Goal: Understand process/instructions

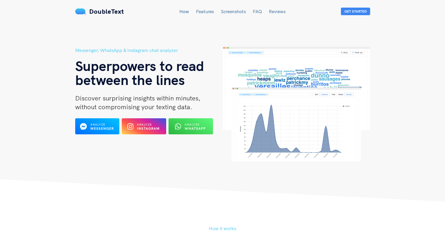
click at [100, 118] on div "Messenger, WhatsApp & Instagram chat analyzer Superpowers to read between the l…" at bounding box center [148, 104] width 147 height 115
click at [101, 126] on b "Messenger" at bounding box center [102, 128] width 24 height 4
drag, startPoint x: 85, startPoint y: 17, endPoint x: 89, endPoint y: 16, distance: 3.8
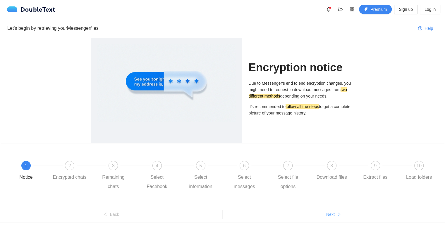
click at [332, 212] on span "Next" at bounding box center [330, 215] width 8 height 6
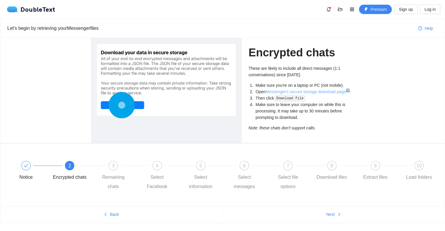
click at [334, 94] on link "Messenger's secure storage download page ↗" at bounding box center [308, 92] width 84 height 5
click at [112, 164] on span "3" at bounding box center [113, 166] width 3 height 5
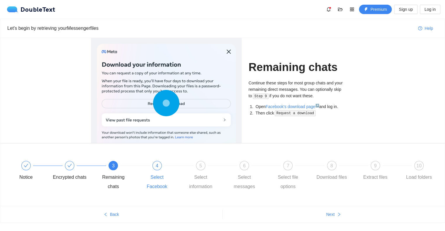
click at [152, 168] on div "4 Select Facebook" at bounding box center [162, 176] width 44 height 30
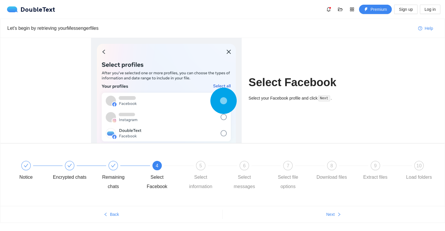
drag, startPoint x: 70, startPoint y: 18, endPoint x: 79, endPoint y: 18, distance: 9.1
